Goal: Task Accomplishment & Management: Manage account settings

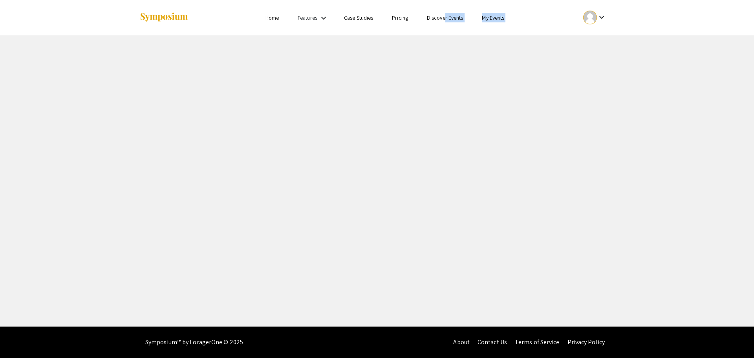
drag, startPoint x: 487, startPoint y: 37, endPoint x: 496, endPoint y: 25, distance: 14.9
click at [492, 36] on div "Skip navigation Home Features keyboard_arrow_down Case Studies Pricing Discover…" at bounding box center [377, 163] width 754 height 326
click at [495, 19] on link "My Events" at bounding box center [493, 17] width 22 height 7
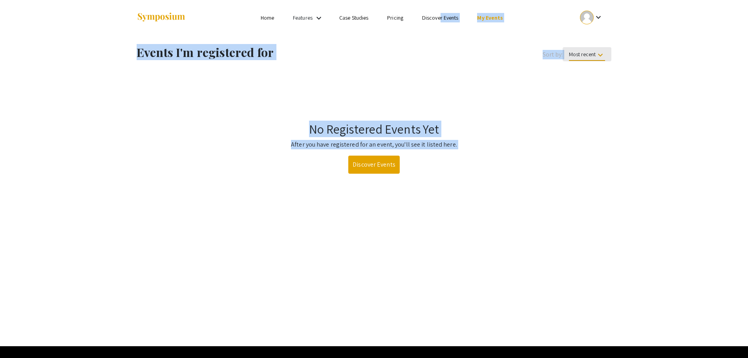
click at [588, 53] on span "Most recent keyboard_arrow_down" at bounding box center [587, 56] width 36 height 10
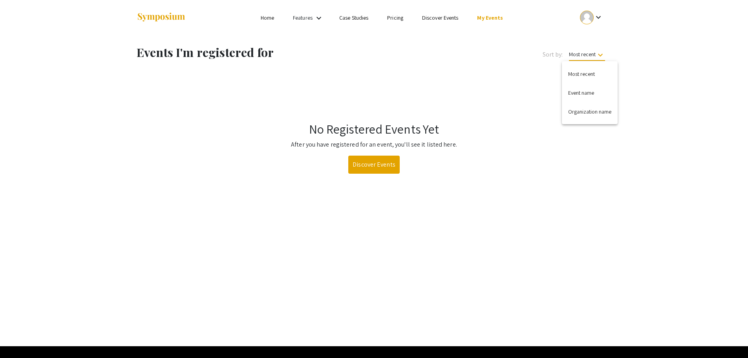
click at [452, 23] on div at bounding box center [374, 179] width 748 height 358
click at [451, 16] on link "Discover Events" at bounding box center [440, 17] width 37 height 7
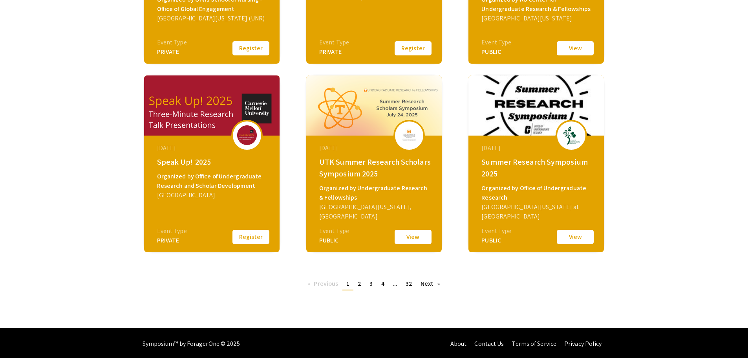
scroll to position [249, 0]
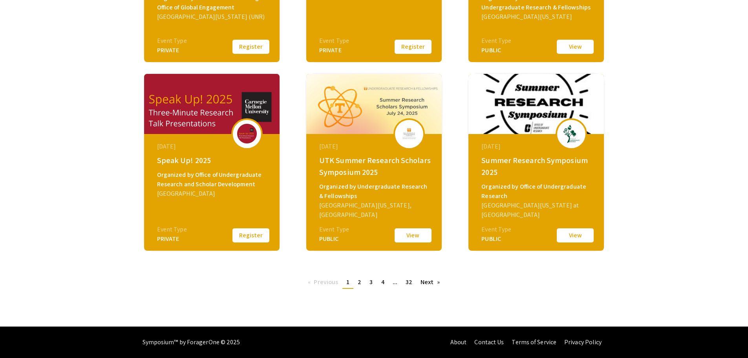
click at [360, 282] on span "2" at bounding box center [360, 282] width 4 height 8
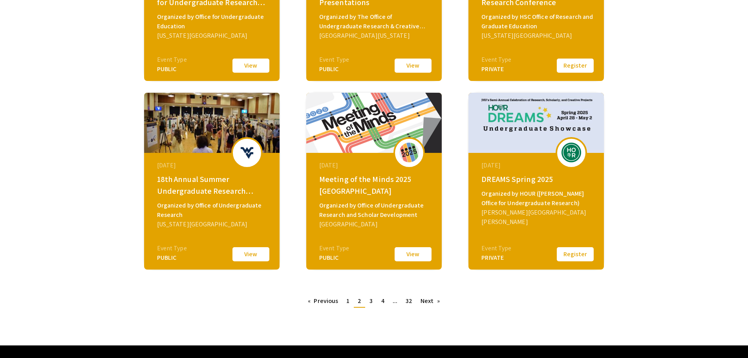
scroll to position [249, 0]
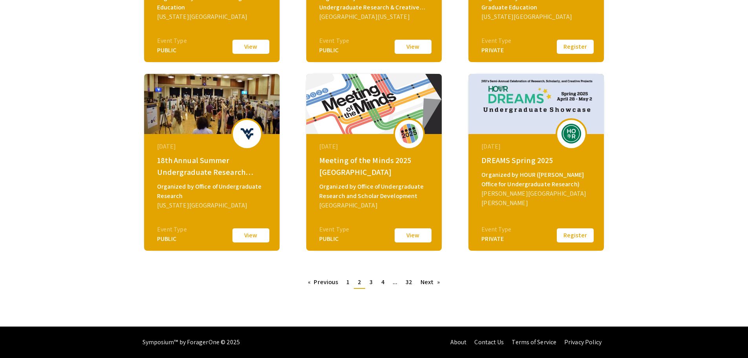
click at [381, 281] on span "4" at bounding box center [382, 282] width 3 height 8
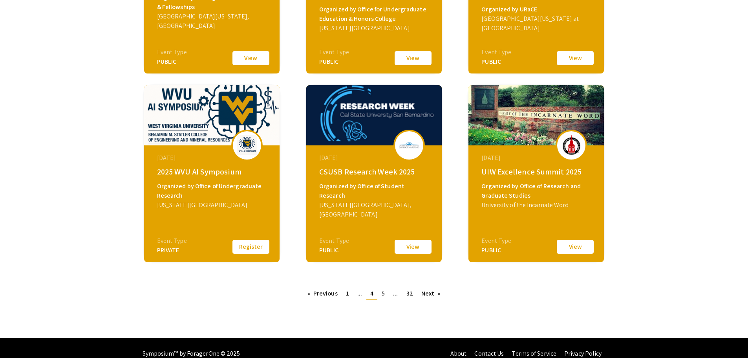
scroll to position [249, 0]
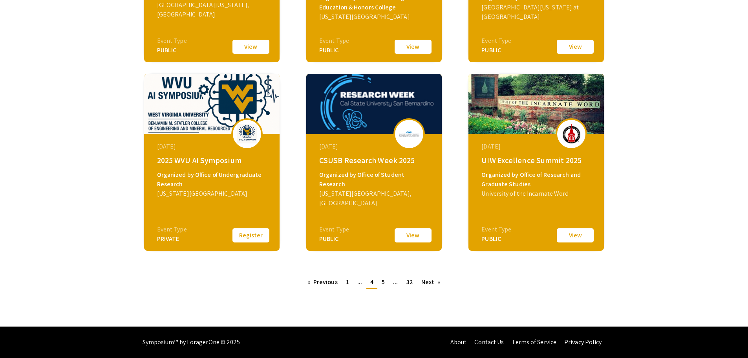
click at [364, 285] on link "page ..." at bounding box center [360, 282] width 13 height 12
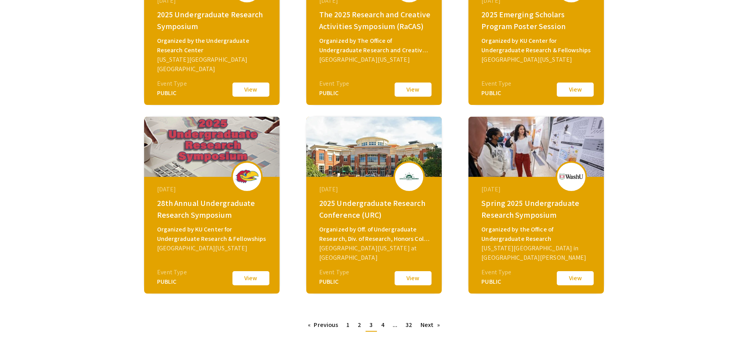
scroll to position [249, 0]
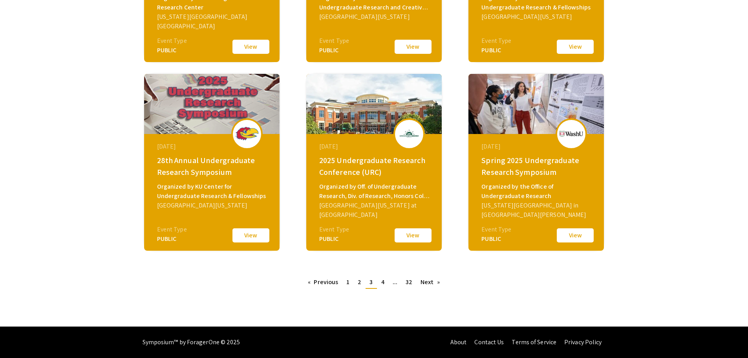
click at [362, 283] on link "page 2" at bounding box center [359, 282] width 11 height 12
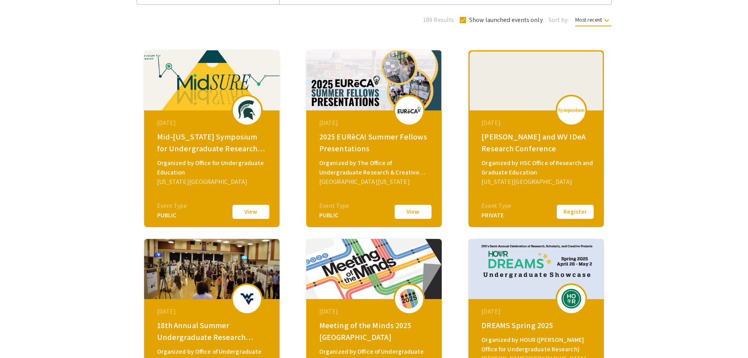
scroll to position [249, 0]
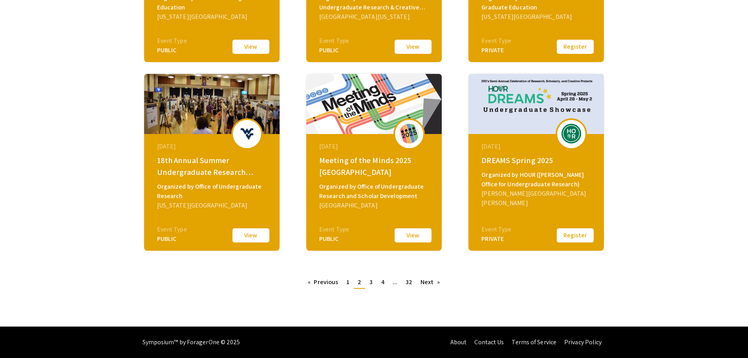
click at [345, 286] on link "page 1" at bounding box center [348, 282] width 11 height 12
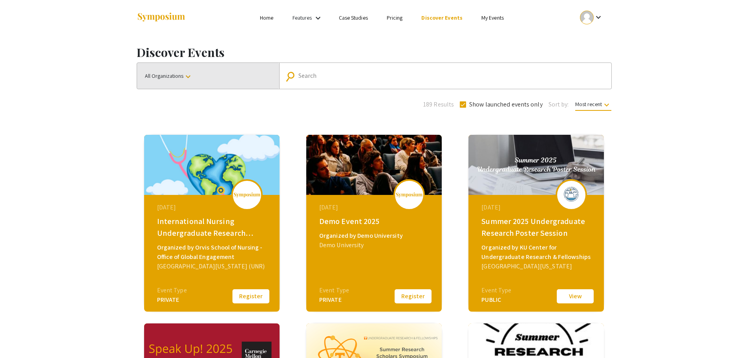
click at [193, 80] on button "All Organizations keyboard_arrow_down" at bounding box center [208, 76] width 142 height 26
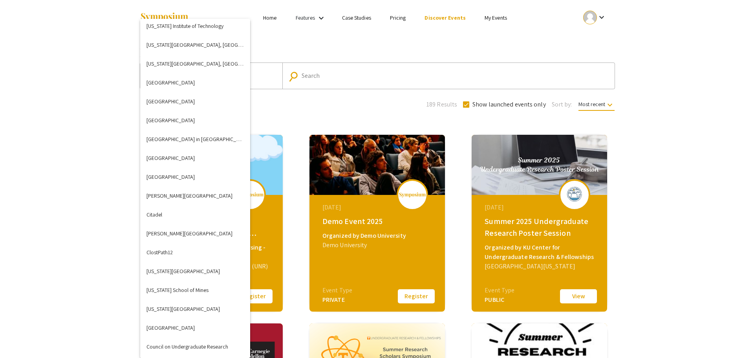
scroll to position [432, 0]
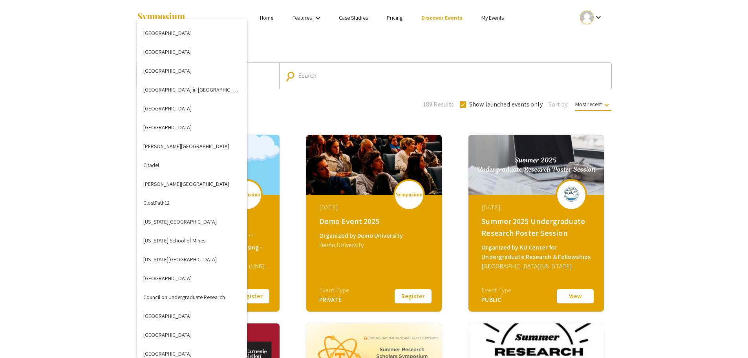
click at [350, 80] on div at bounding box center [374, 179] width 748 height 358
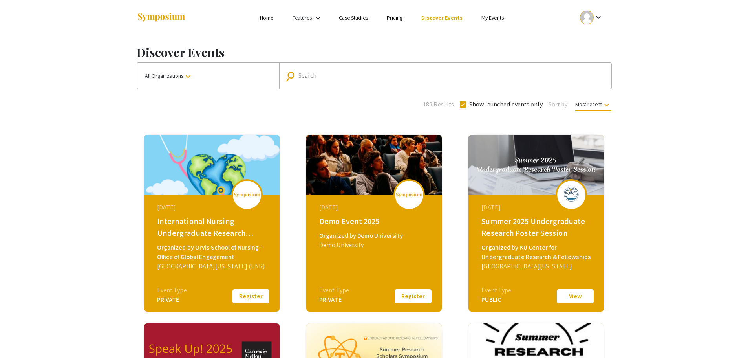
click at [348, 77] on input "Search" at bounding box center [450, 75] width 302 height 7
type input "capstone"
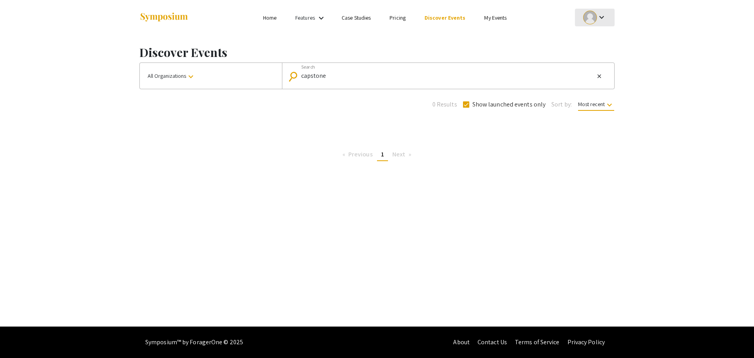
click at [600, 19] on mat-icon "keyboard_arrow_down" at bounding box center [601, 17] width 9 height 9
click at [601, 35] on button "My Account" at bounding box center [599, 38] width 48 height 19
click at [594, 18] on div at bounding box center [590, 18] width 14 height 14
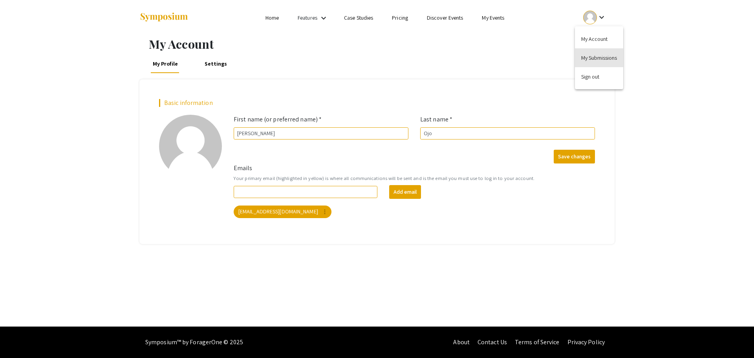
click at [598, 53] on button "My Submissions" at bounding box center [599, 57] width 48 height 19
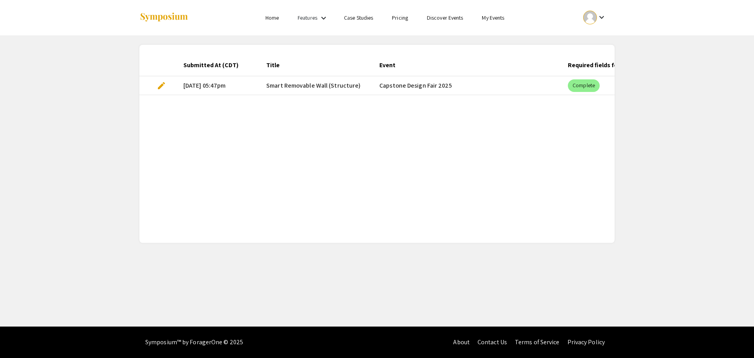
click at [396, 84] on mat-cell "Capstone Design Fair 2025" at bounding box center [467, 85] width 189 height 19
drag, startPoint x: 253, startPoint y: 87, endPoint x: 208, endPoint y: 88, distance: 44.8
click at [253, 86] on mat-cell "[DATE] 05:47pm" at bounding box center [218, 85] width 83 height 19
click at [162, 86] on span "edit" at bounding box center [161, 85] width 9 height 9
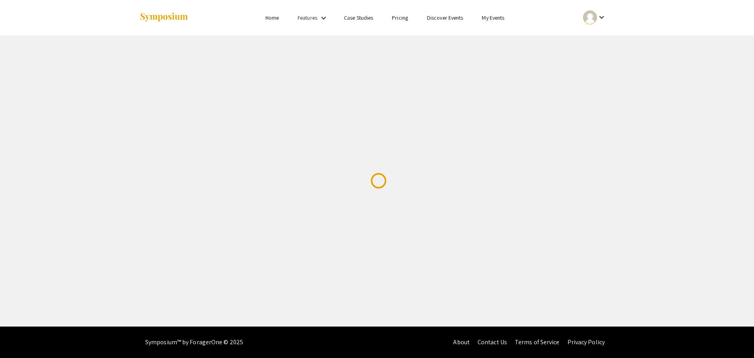
drag, startPoint x: 315, startPoint y: 77, endPoint x: 269, endPoint y: 77, distance: 46.7
click at [269, 77] on div "Skip navigation Home Features keyboard_arrow_down Case Studies Pricing Discover…" at bounding box center [377, 163] width 754 height 326
click at [605, 19] on mat-icon "keyboard_arrow_down" at bounding box center [601, 17] width 9 height 9
click at [596, 53] on button "My Submissions" at bounding box center [599, 57] width 48 height 19
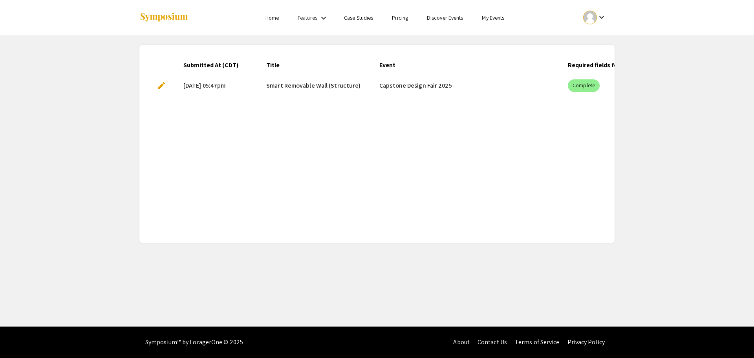
click at [470, 82] on mat-cell "Capstone Design Fair 2025" at bounding box center [467, 85] width 189 height 19
drag, startPoint x: 468, startPoint y: 84, endPoint x: 436, endPoint y: 91, distance: 32.0
click at [464, 88] on mat-cell "Capstone Design Fair 2025" at bounding box center [467, 85] width 189 height 19
click at [176, 84] on mat-cell "edit" at bounding box center [158, 85] width 38 height 19
click at [165, 86] on span "edit" at bounding box center [161, 85] width 9 height 9
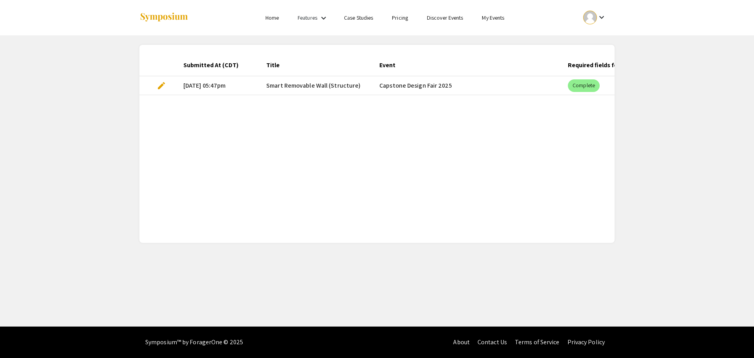
click at [163, 85] on span "edit" at bounding box center [161, 85] width 9 height 9
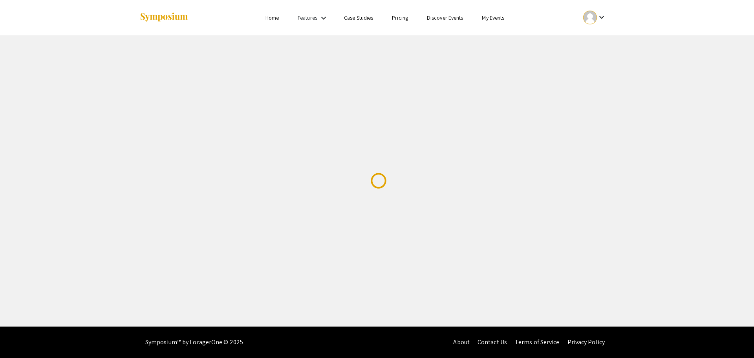
click at [162, 84] on div "Skip navigation Home Features keyboard_arrow_down Case Studies Pricing Discover…" at bounding box center [377, 163] width 754 height 326
click at [601, 18] on mat-icon "keyboard_arrow_down" at bounding box center [601, 17] width 9 height 9
click at [596, 37] on button "My Account" at bounding box center [599, 38] width 48 height 19
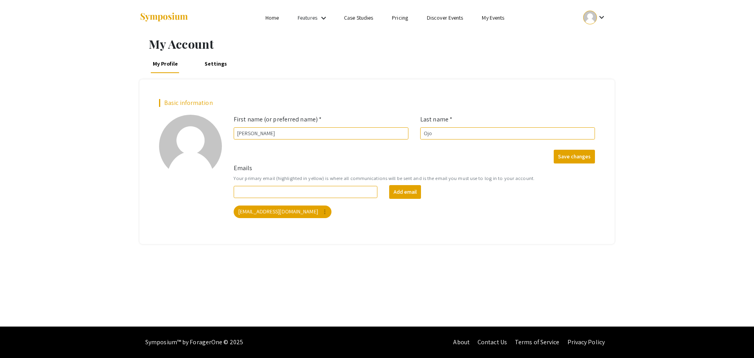
click at [575, 22] on button "keyboard_arrow_down" at bounding box center [595, 18] width 40 height 18
click at [581, 59] on button "My Submissions" at bounding box center [599, 57] width 48 height 19
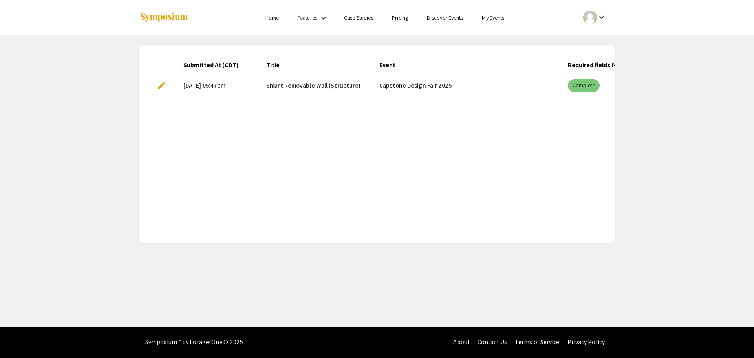
click at [581, 90] on mat-chip "Complete" at bounding box center [584, 85] width 32 height 13
click at [588, 85] on mat-chip "Complete" at bounding box center [584, 85] width 32 height 13
click at [587, 87] on mat-chip "Complete" at bounding box center [584, 85] width 32 height 13
click at [586, 86] on mat-chip "Complete" at bounding box center [584, 85] width 32 height 13
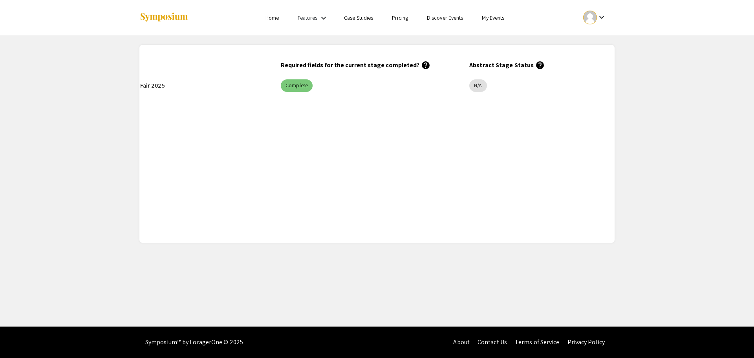
scroll to position [0, 324]
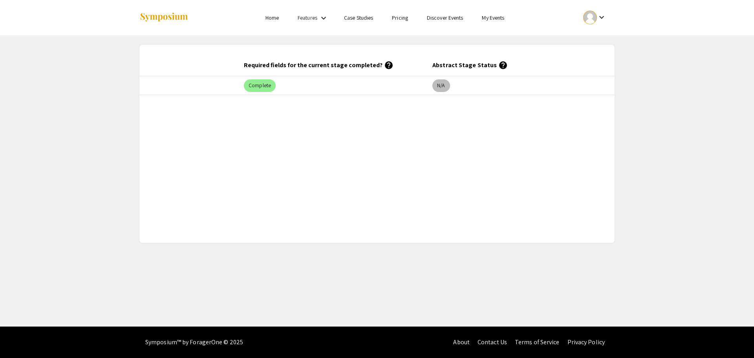
click at [445, 88] on mat-chip "N/A" at bounding box center [441, 85] width 17 height 13
click at [444, 88] on mat-chip "N/A" at bounding box center [441, 85] width 17 height 13
drag, startPoint x: 444, startPoint y: 87, endPoint x: 433, endPoint y: 82, distance: 11.8
click at [444, 87] on mat-chip "N/A" at bounding box center [441, 85] width 17 height 13
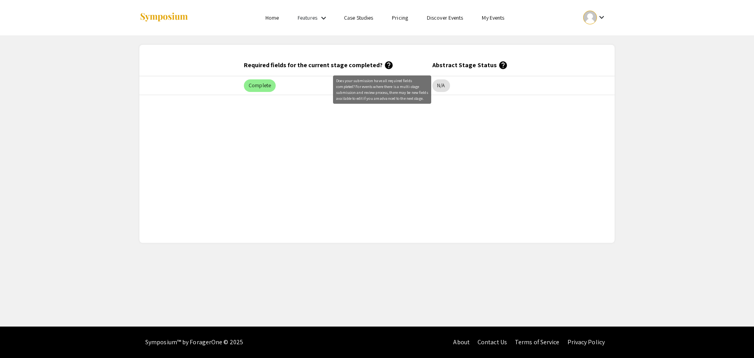
drag, startPoint x: 366, startPoint y: 66, endPoint x: 383, endPoint y: 65, distance: 16.9
click at [379, 66] on div "Required fields for the current stage completed? help" at bounding box center [319, 64] width 150 height 9
click at [384, 66] on mat-icon "help" at bounding box center [388, 64] width 9 height 9
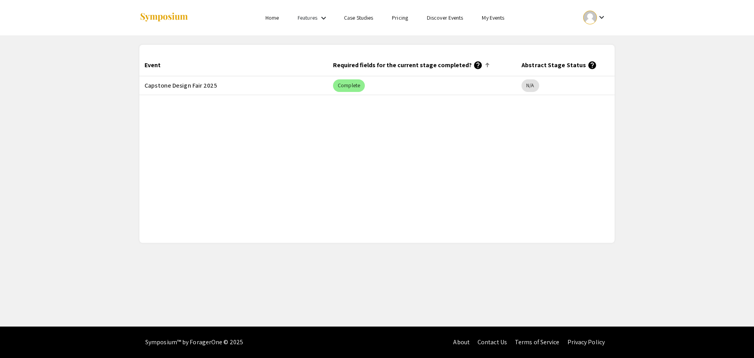
scroll to position [0, 0]
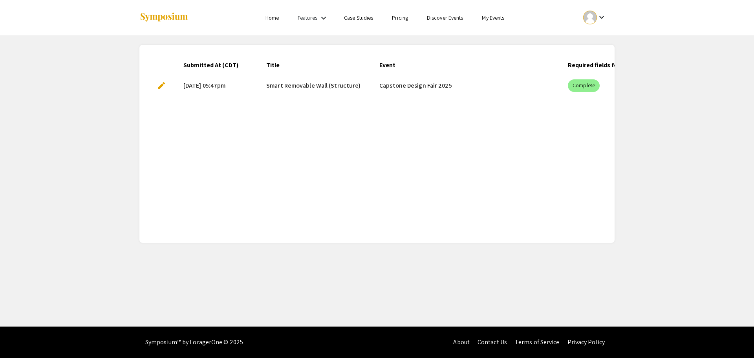
click at [231, 82] on mat-cell "[DATE] 05:47pm" at bounding box center [218, 85] width 83 height 19
drag, startPoint x: 230, startPoint y: 84, endPoint x: 213, endPoint y: 90, distance: 17.8
click at [230, 85] on mat-cell "[DATE] 05:47pm" at bounding box center [218, 85] width 83 height 19
click at [175, 84] on mat-cell "edit" at bounding box center [158, 85] width 38 height 19
click at [166, 84] on span "edit" at bounding box center [161, 85] width 9 height 9
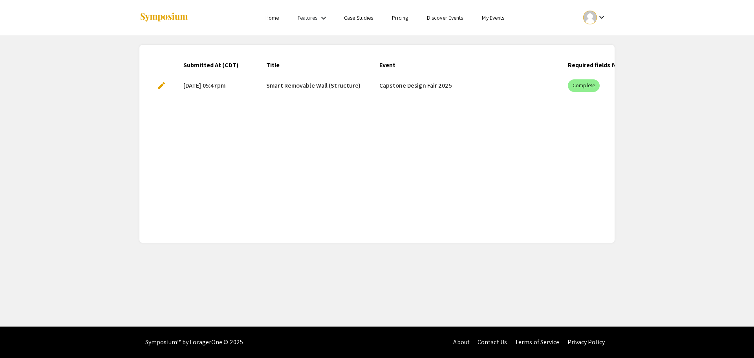
click at [165, 87] on span "edit" at bounding box center [161, 85] width 9 height 9
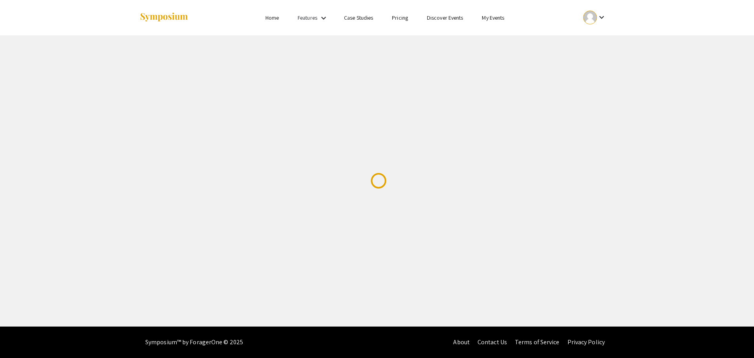
click at [161, 89] on div "Skip navigation Home Features keyboard_arrow_down Case Studies Pricing Discover…" at bounding box center [377, 163] width 754 height 326
